Goal: Find specific page/section: Find specific page/section

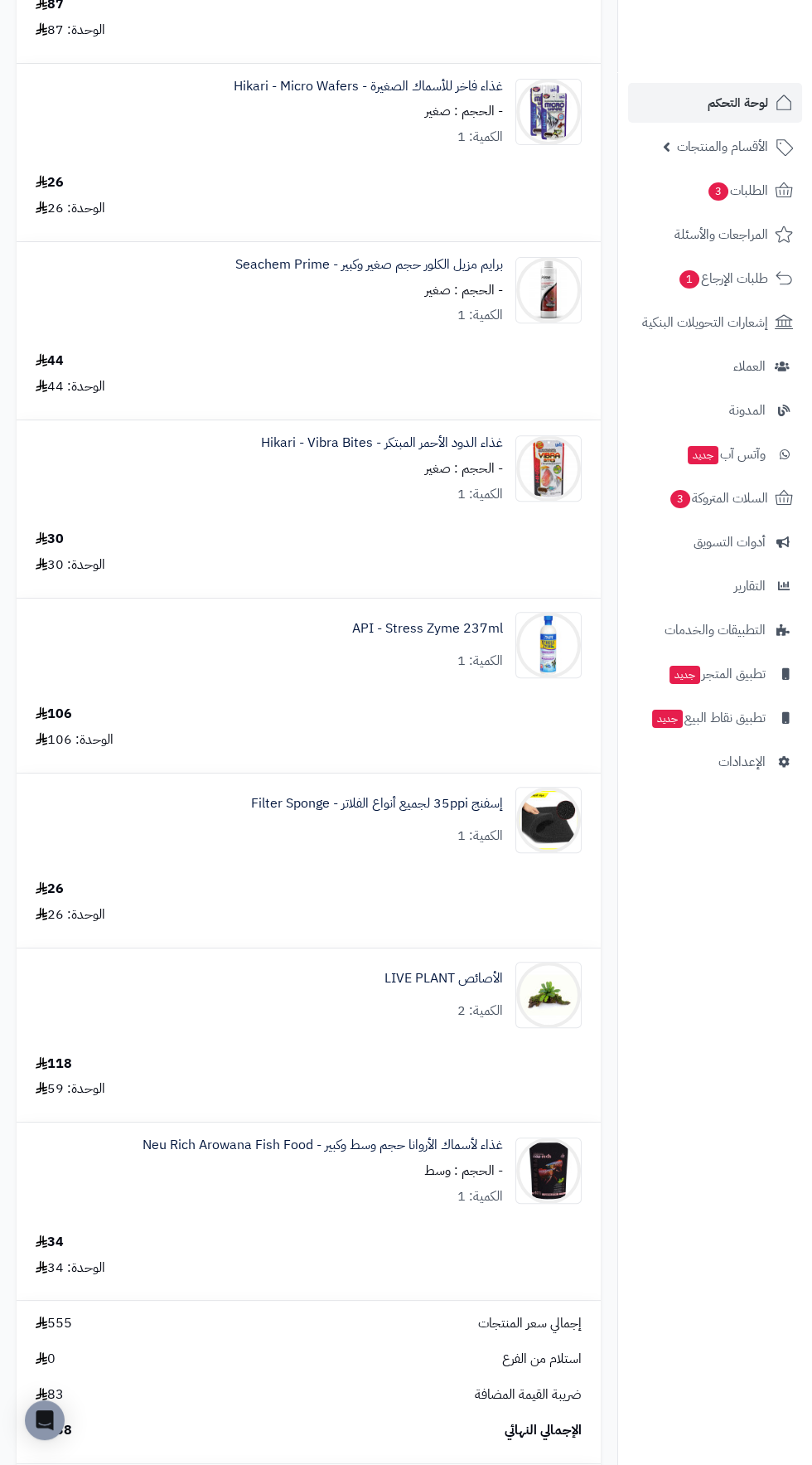
scroll to position [960, 0]
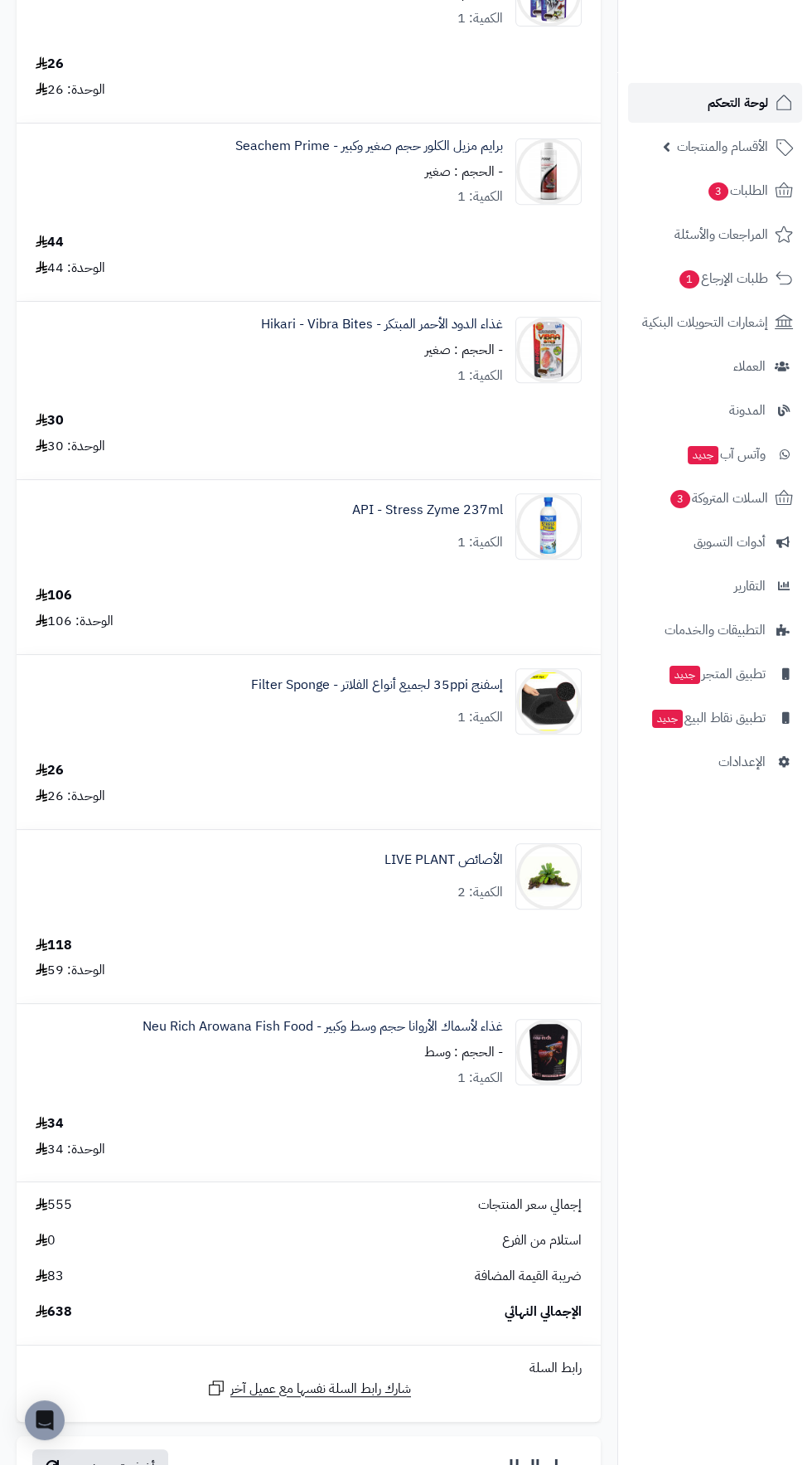
click at [757, 112] on span "لوحة التحكم" at bounding box center [738, 103] width 60 height 23
